Goal: Transaction & Acquisition: Download file/media

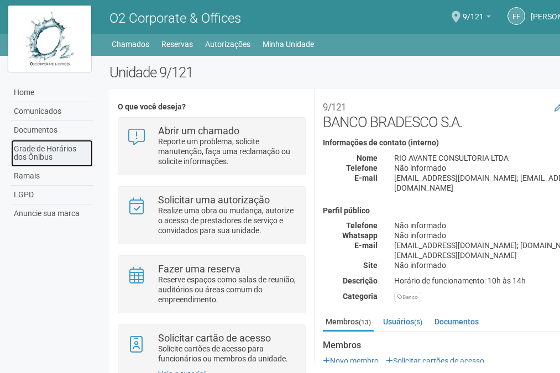
click at [46, 156] on link "Grade de Horários dos Ônibus" at bounding box center [52, 153] width 82 height 27
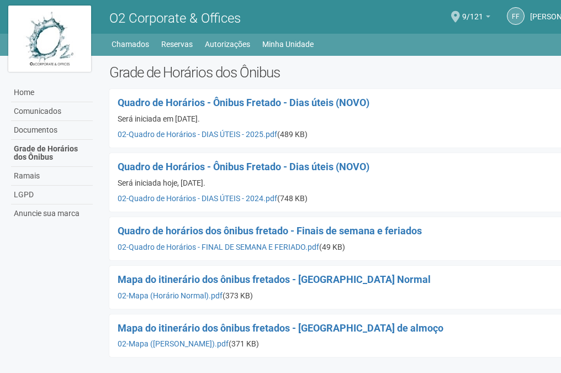
scroll to position [0, 46]
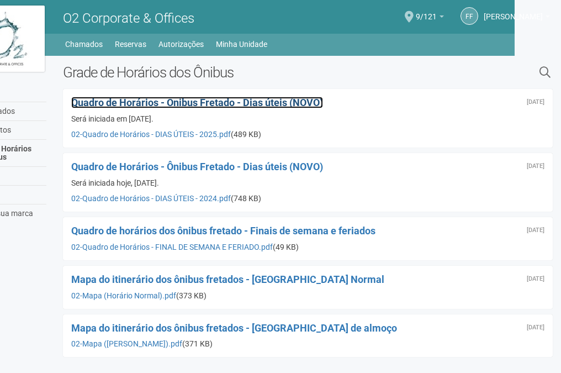
click at [224, 105] on span "Quadro de Horários - Ônibus Fretado - Dias úteis (NOVO)" at bounding box center [197, 103] width 252 height 12
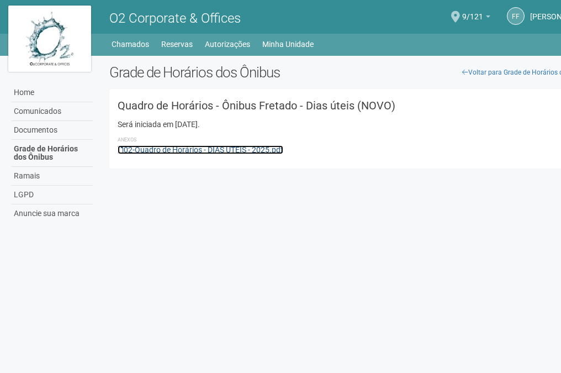
click at [170, 151] on link "02-Quadro de Horários - DIAS ÚTEIS - 2025.pdf" at bounding box center [201, 149] width 166 height 9
